Goal: Obtain resource: Obtain resource

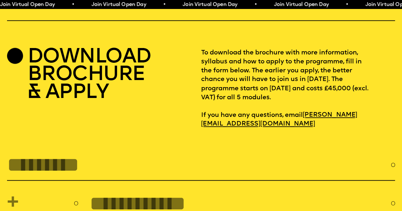
scroll to position [1761, 0]
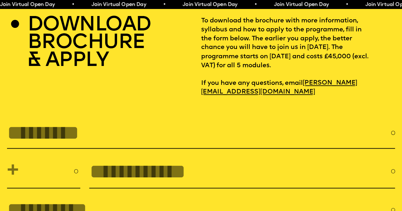
click at [85, 68] on h2 "DOWNLOAD BROCHURE & APPLY" at bounding box center [89, 43] width 123 height 53
click at [237, 90] on p "To download the brochure with more information, syllabus and how to apply to th…" at bounding box center [298, 57] width 194 height 80
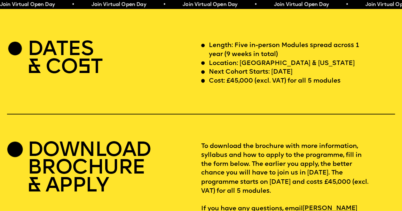
scroll to position [1633, 0]
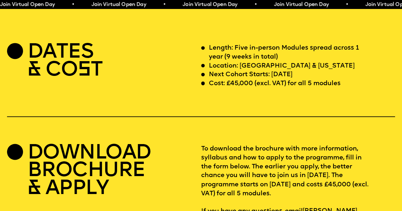
click at [20, 160] on div at bounding box center [15, 152] width 16 height 16
click at [59, 182] on h2 "DOWNLOAD BROCHURE & APPLY" at bounding box center [89, 171] width 123 height 53
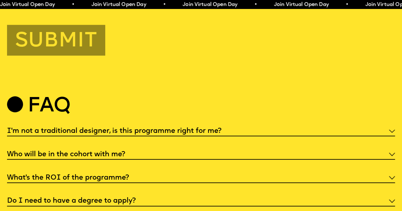
scroll to position [2049, 0]
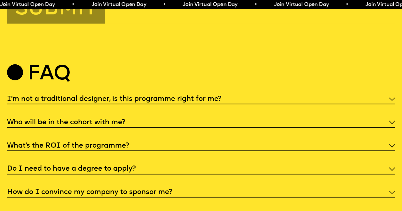
click at [390, 148] on img at bounding box center [392, 146] width 6 height 4
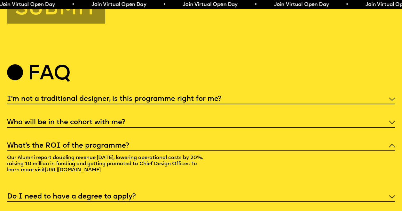
scroll to position [2113, 0]
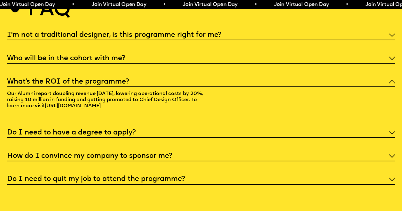
click at [389, 135] on img at bounding box center [392, 133] width 6 height 4
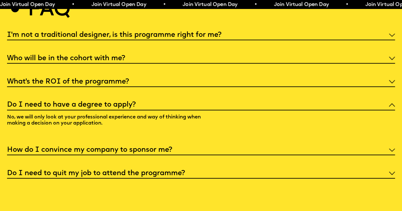
click at [389, 132] on div "Do I need to have a degree to apply? No, we will only look at your professional…" at bounding box center [201, 115] width 388 height 33
click at [393, 110] on div "Do I need to have a degree to apply?" at bounding box center [201, 104] width 388 height 11
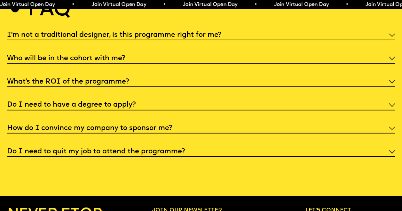
click at [388, 134] on div "How do I convince my company to sponsor me?" at bounding box center [201, 127] width 388 height 11
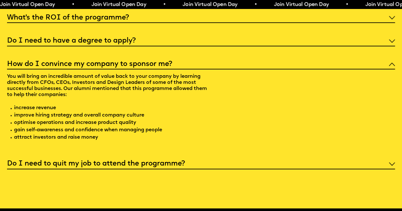
scroll to position [2209, 0]
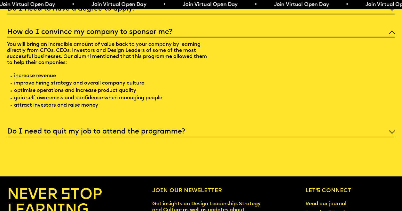
click at [393, 134] on img at bounding box center [392, 132] width 6 height 4
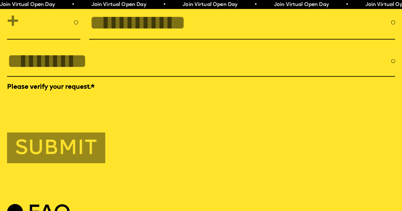
scroll to position [1857, 0]
